Goal: Transaction & Acquisition: Purchase product/service

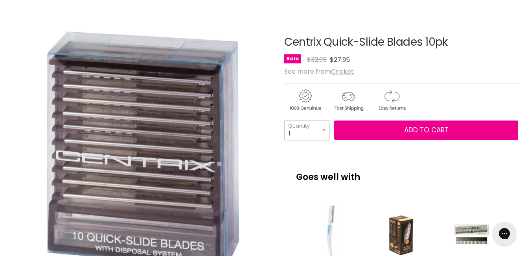
click at [326, 128] on select "1 2 3 4 5 6 7 8 9 10+" at bounding box center [306, 130] width 45 height 20
select select "3"
click at [284, 120] on select "1 2 3 4 5 6 7 8 9 10+" at bounding box center [306, 130] width 45 height 20
type input "3"
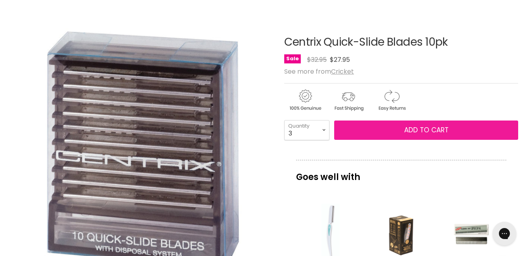
click at [402, 125] on button "Add to cart" at bounding box center [426, 130] width 184 height 20
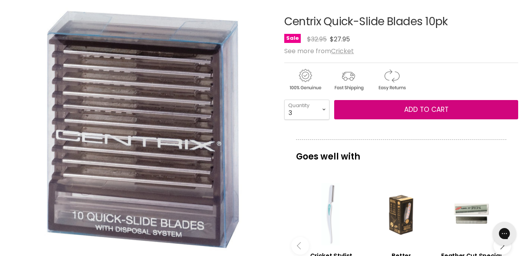
scroll to position [118, 0]
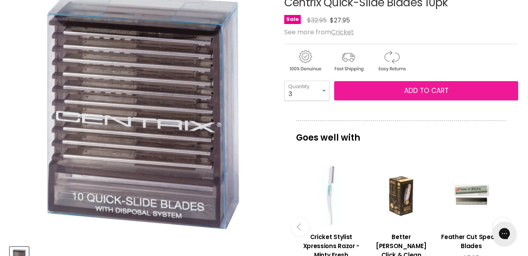
click at [449, 92] on button "Add to cart" at bounding box center [426, 91] width 184 height 20
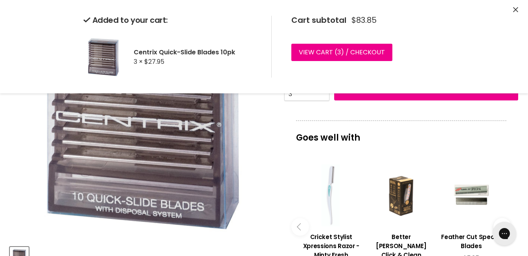
click at [515, 10] on icon "Close" at bounding box center [515, 9] width 5 height 5
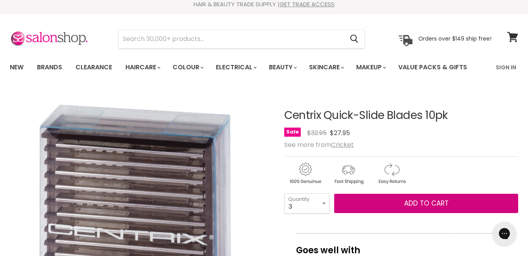
scroll to position [0, 0]
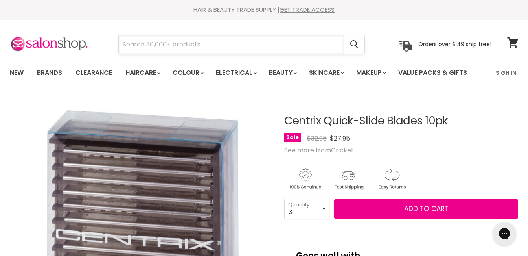
click at [178, 47] on input "Search" at bounding box center [231, 44] width 225 height 18
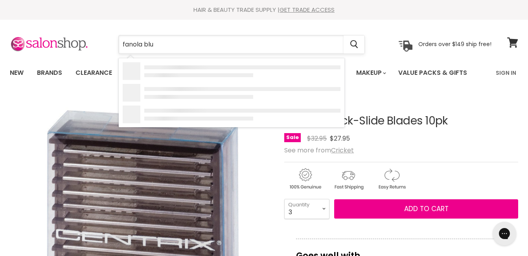
type input "fanola blue"
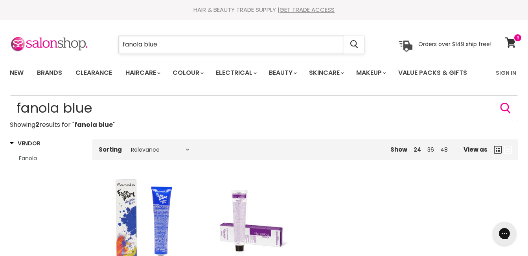
click at [171, 44] on input "fanola blue" at bounding box center [231, 44] width 225 height 18
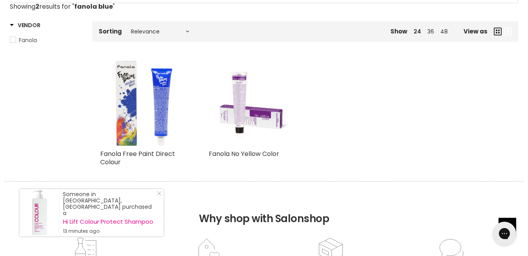
scroll to position [157, 0]
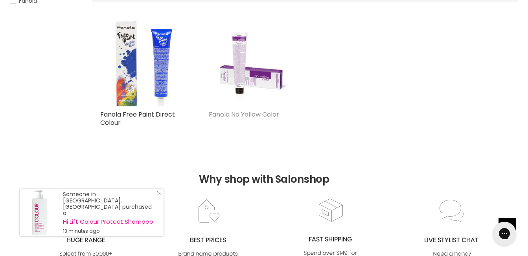
type input "fanola blue toner"
click at [252, 115] on link "Fanola No Yellow Color" at bounding box center [244, 114] width 70 height 9
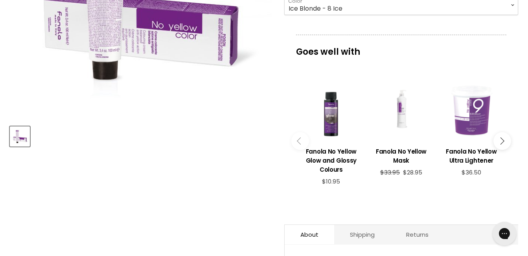
scroll to position [157, 0]
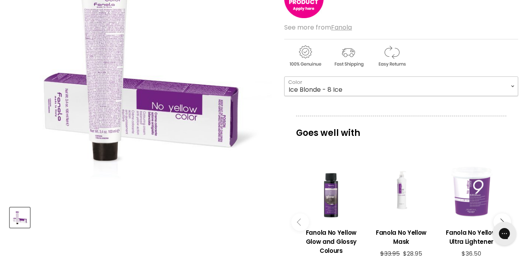
click at [513, 86] on select "Ice Blonde - 8 Ice Ice Blonde - 9 Ice Ice Blonde - 10 Ice Ice Super Lightener -…" at bounding box center [401, 86] width 234 height 20
click at [284, 76] on select "Ice Blonde - 8 Ice Ice Blonde - 9 Ice Ice Blonde - 10 Ice Ice Super Lightener -…" at bounding box center [401, 86] width 234 height 20
select select "Colour Toner - T.Blue"
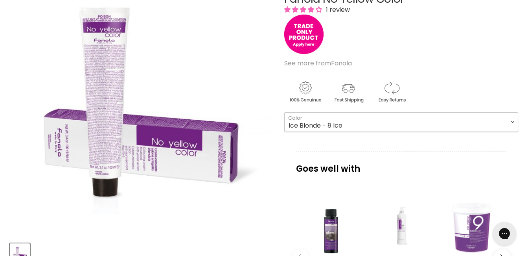
scroll to position [79, 0]
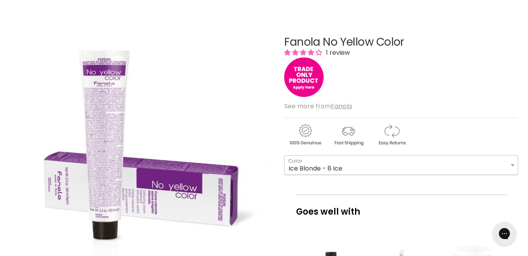
click at [513, 164] on select "Ice Blonde - 8 Ice Ice Blonde - 9 Ice Ice Blonde - 10 Ice Ice Super Lightener -…" at bounding box center [401, 165] width 234 height 20
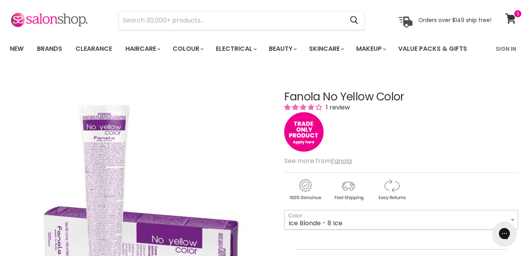
scroll to position [0, 0]
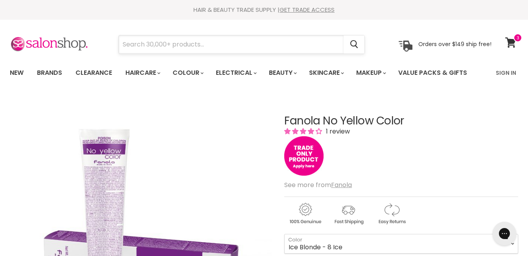
click at [182, 45] on input "Search" at bounding box center [231, 44] width 225 height 18
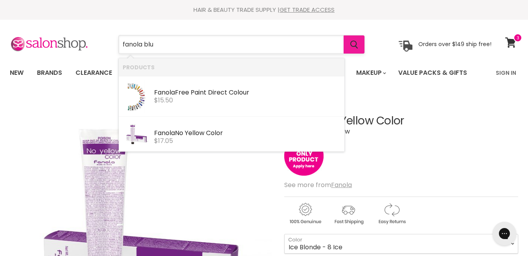
type input "fanola blu"
click at [353, 41] on icon "Search" at bounding box center [353, 44] width 7 height 8
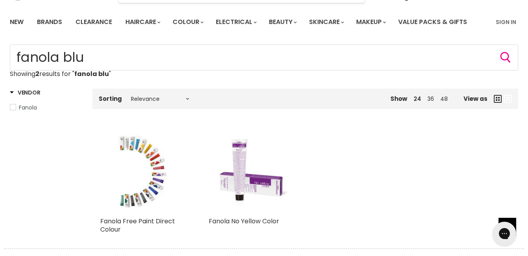
scroll to position [39, 0]
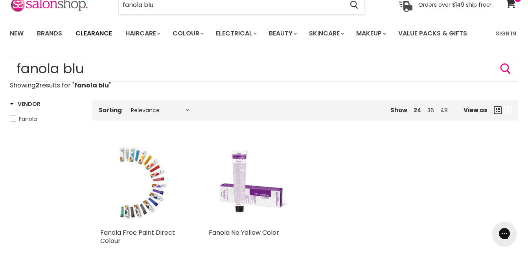
click at [100, 34] on link "Clearance" at bounding box center [94, 33] width 48 height 17
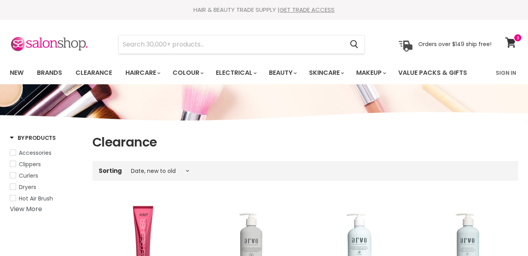
select select "created-descending"
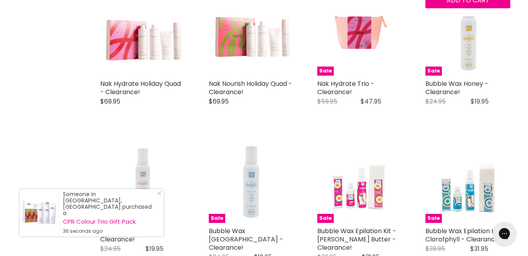
scroll to position [1297, 0]
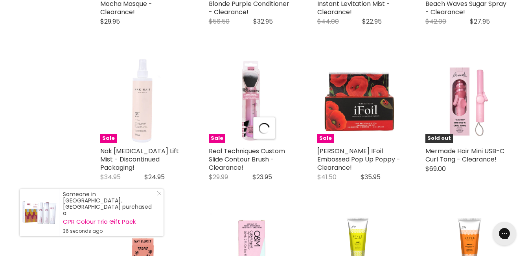
scroll to position [1730, 0]
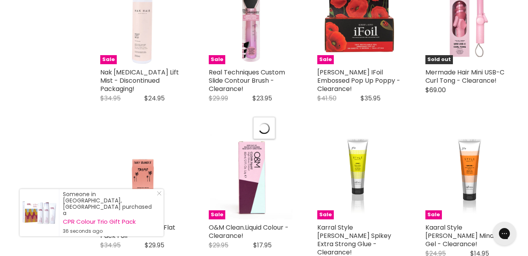
select select "created-descending"
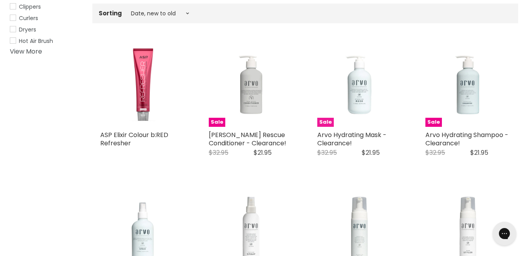
scroll to position [0, 0]
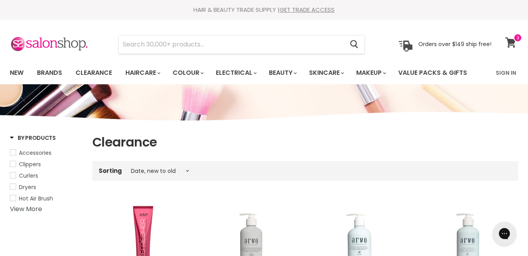
click at [514, 41] on span at bounding box center [517, 37] width 9 height 9
